Goal: Use online tool/utility: Utilize a website feature to perform a specific function

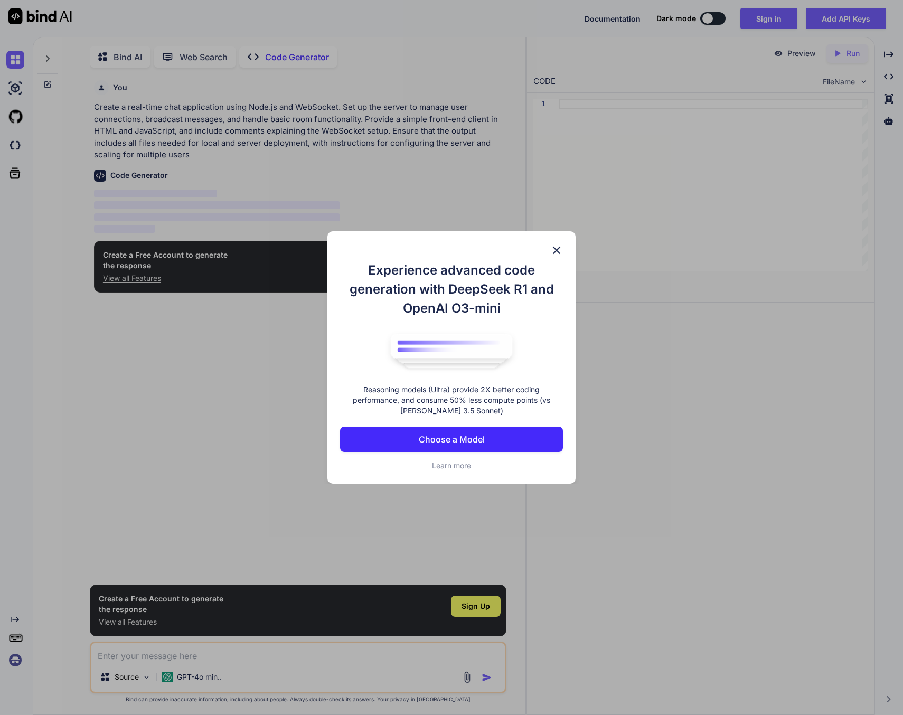
scroll to position [4, 0]
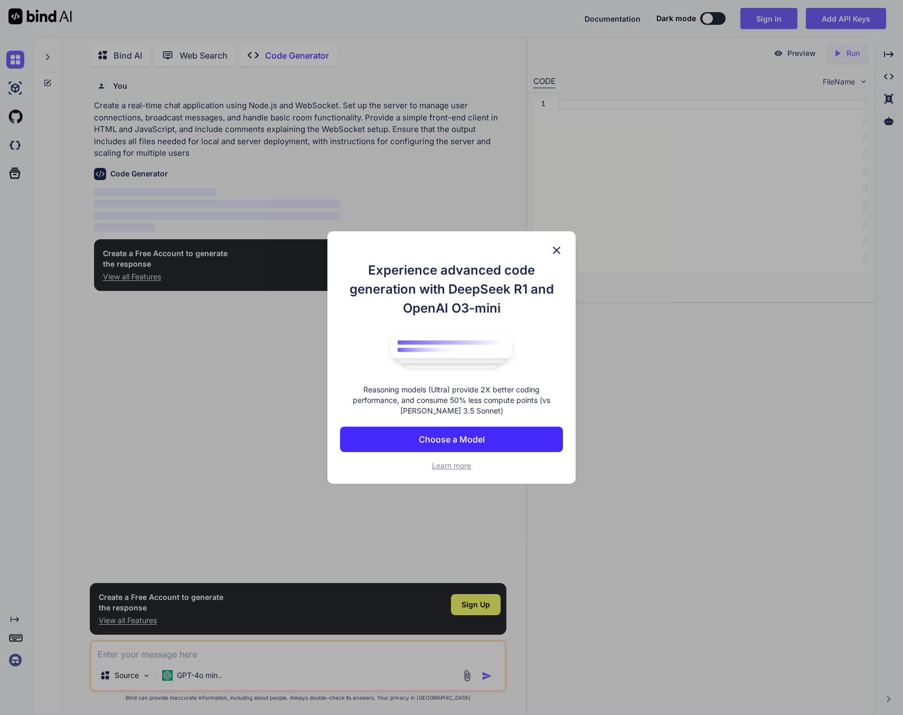
click at [557, 250] on img at bounding box center [556, 250] width 13 height 13
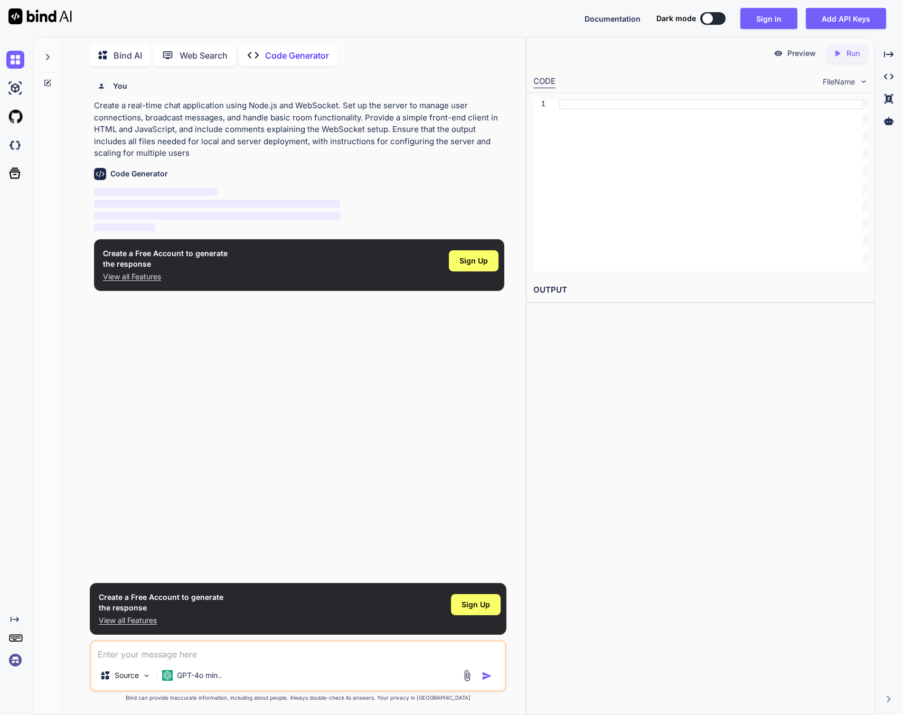
type textarea "x"
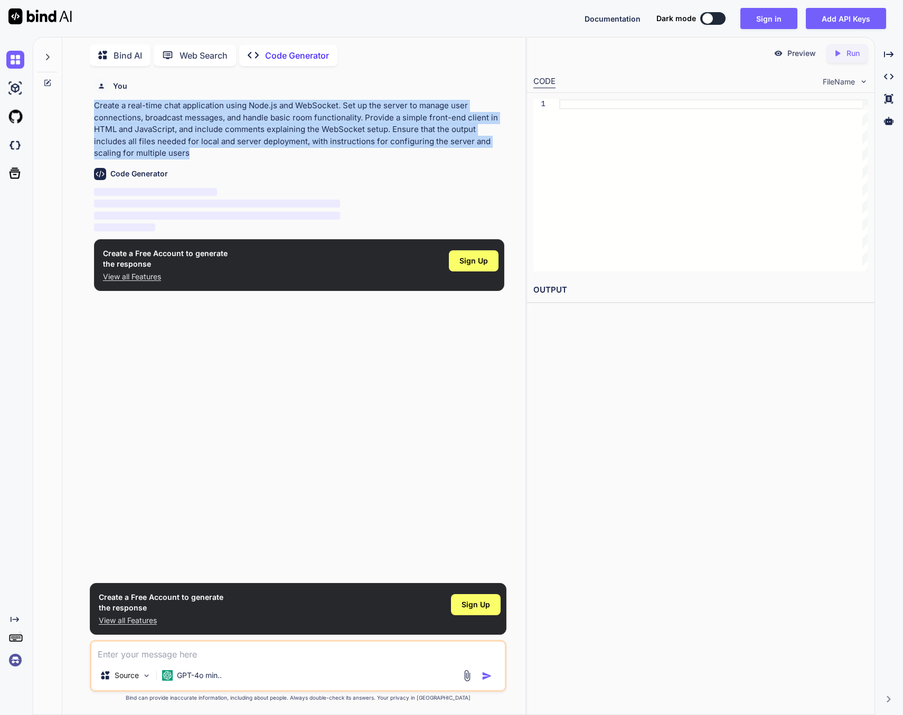
drag, startPoint x: 96, startPoint y: 106, endPoint x: 191, endPoint y: 150, distance: 105.1
click at [191, 150] on p "Create a real-time chat application using Node.js and WebSocket. Set up the ser…" at bounding box center [299, 130] width 410 height 60
copy p "Create a real-time chat application using Node.js and WebSocket. Set up the ser…"
